Goal: Task Accomplishment & Management: Use online tool/utility

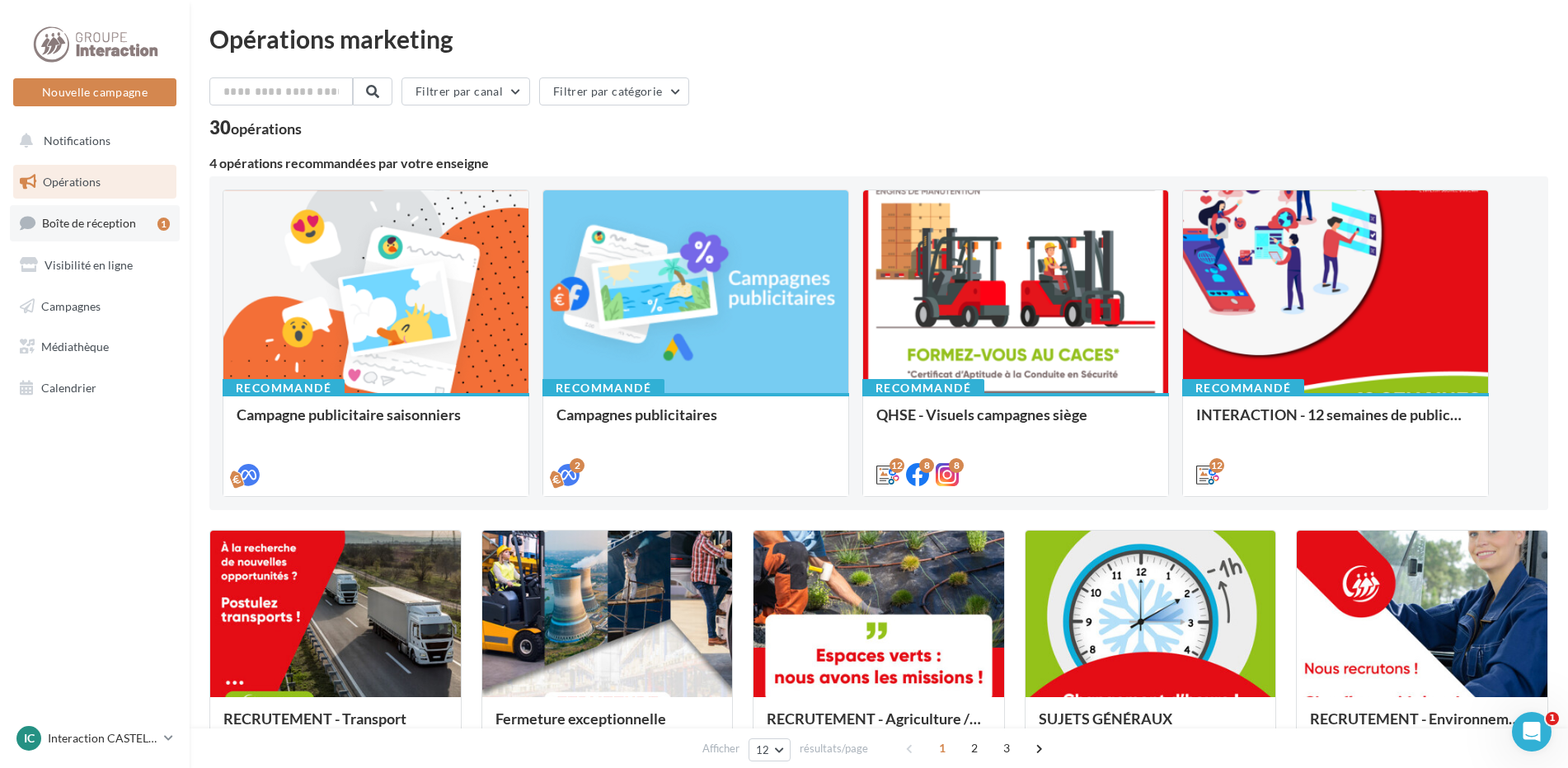
click at [114, 230] on span "Boîte de réception" at bounding box center [88, 223] width 94 height 14
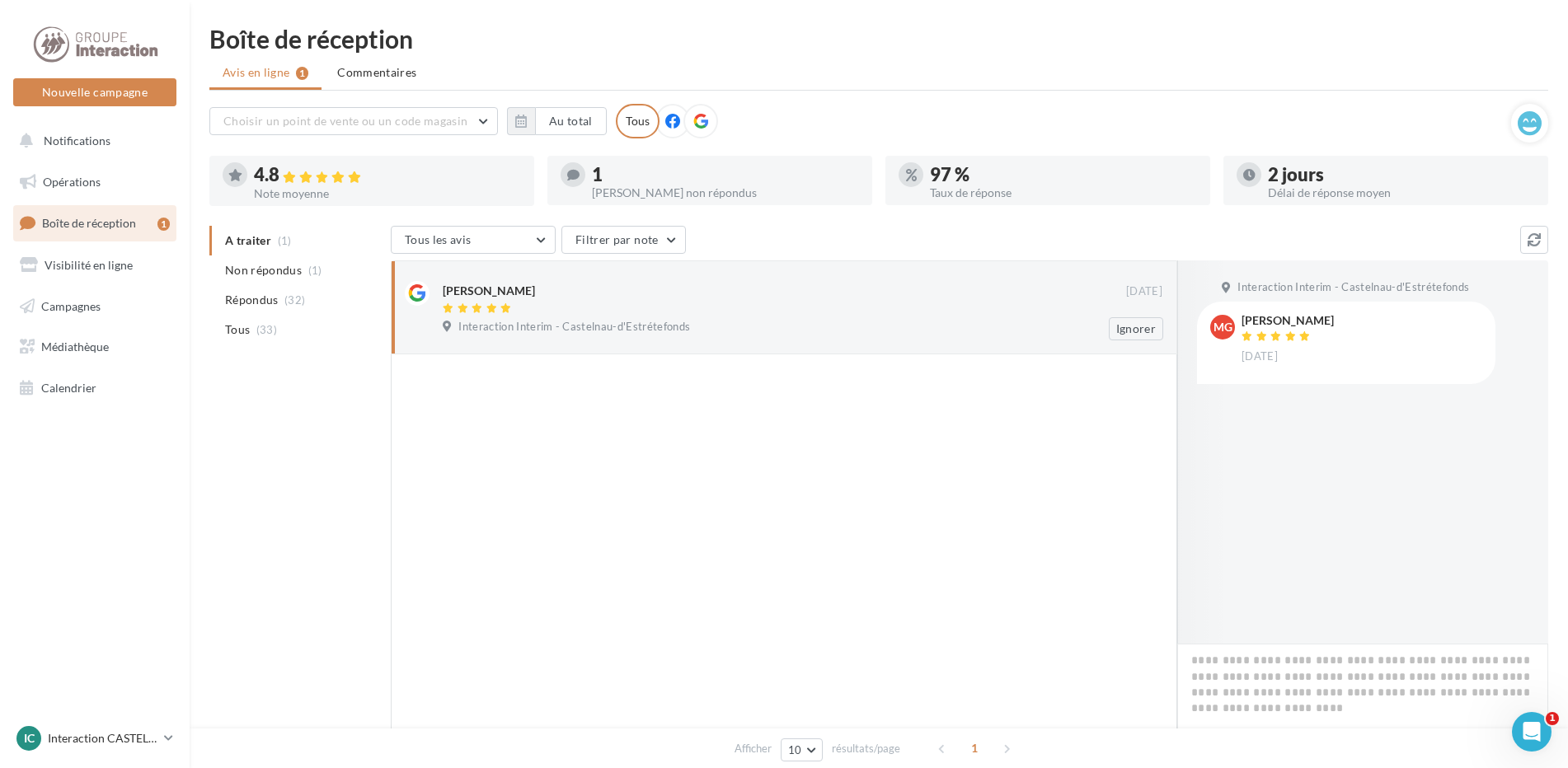
click at [494, 291] on div "[PERSON_NAME]" at bounding box center [488, 291] width 92 height 17
click at [530, 343] on div "[PERSON_NAME] [DATE] Interaction Interim - [GEOGRAPHIC_DATA] Ignorer" at bounding box center [783, 307] width 786 height 94
click at [860, 304] on div at bounding box center [784, 309] width 683 height 14
